Goal: Transaction & Acquisition: Purchase product/service

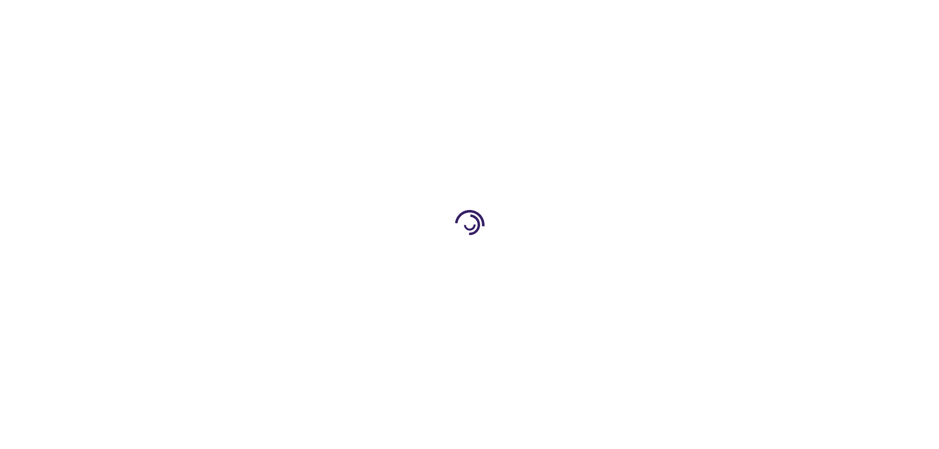
type input "0"
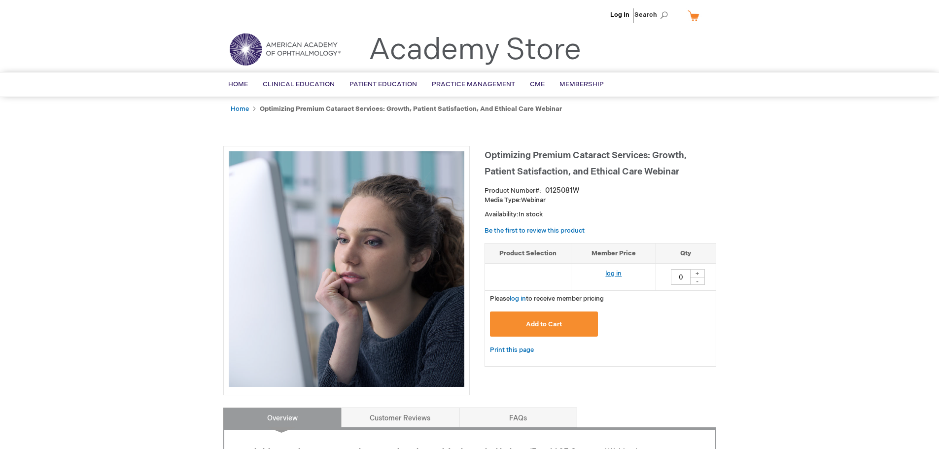
click at [618, 271] on link "log in" at bounding box center [613, 274] width 16 height 8
click at [548, 324] on span "Add to Cart" at bounding box center [544, 324] width 36 height 8
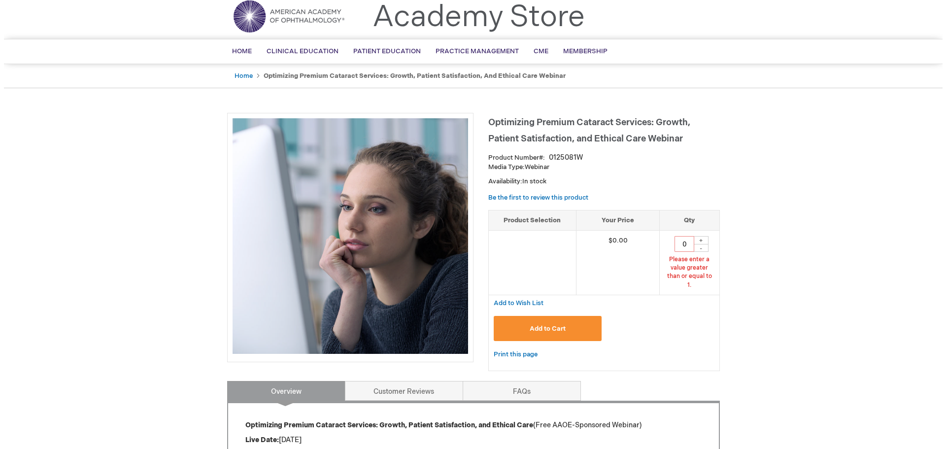
scroll to position [45, 0]
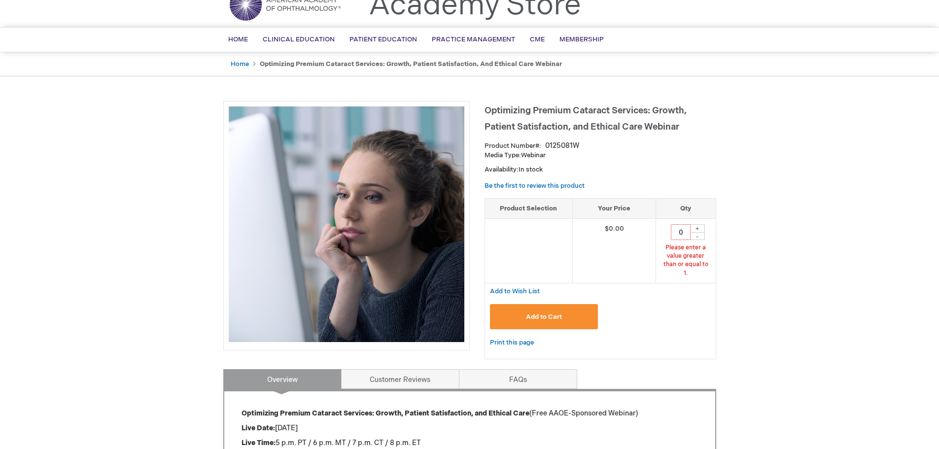
click at [542, 313] on span "Add to Cart" at bounding box center [544, 317] width 36 height 8
click at [700, 226] on div "+" at bounding box center [697, 228] width 15 height 8
type input "1"
click at [532, 313] on span "Add to Cart" at bounding box center [544, 317] width 36 height 8
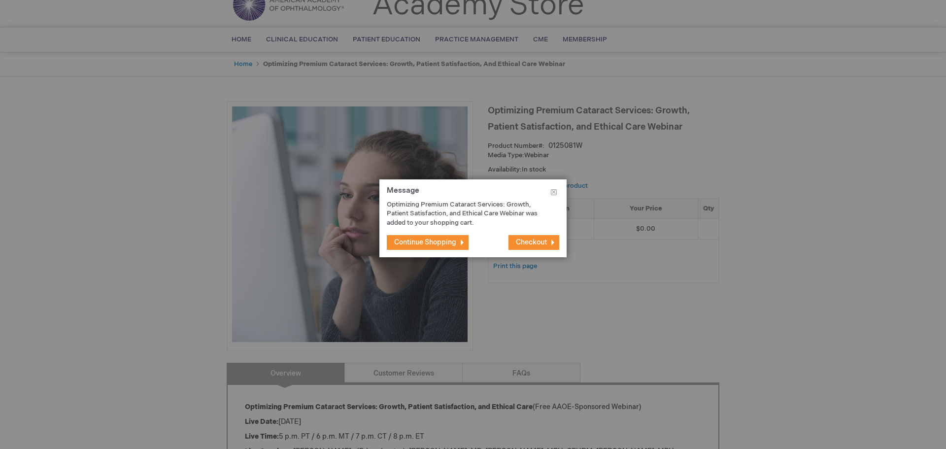
click at [525, 235] on button "Checkout" at bounding box center [534, 242] width 51 height 15
click at [532, 241] on span "Checkout" at bounding box center [531, 242] width 31 height 8
